Goal: Task Accomplishment & Management: Use online tool/utility

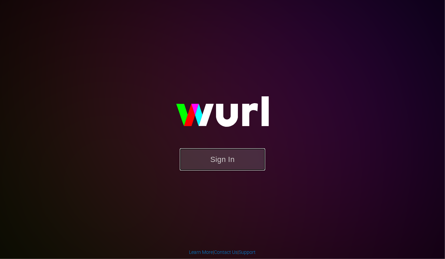
click at [201, 161] on button "Sign In" at bounding box center [222, 159] width 85 height 22
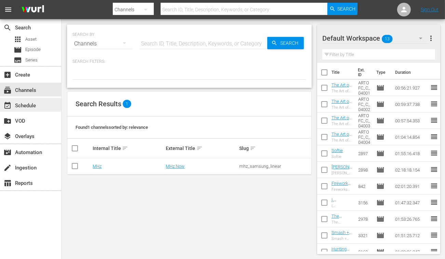
click at [20, 103] on div "event_available Schedule" at bounding box center [19, 104] width 38 height 6
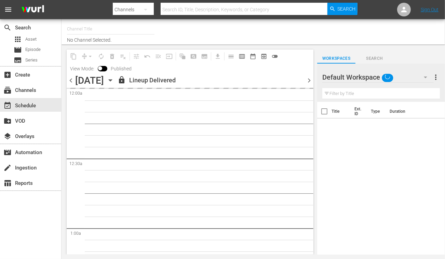
type input "MHz (278)"
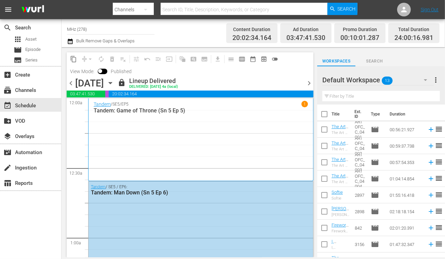
click at [114, 83] on icon "button" at bounding box center [111, 83] width 8 height 8
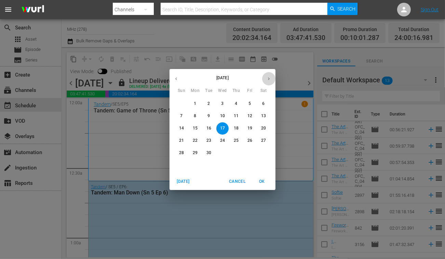
click at [267, 79] on icon "button" at bounding box center [268, 78] width 5 height 5
click at [182, 117] on p "5" at bounding box center [181, 116] width 2 height 6
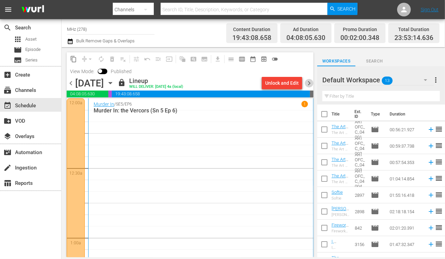
click at [311, 83] on span "chevron_right" at bounding box center [309, 83] width 9 height 9
